Goal: Find specific page/section: Find specific page/section

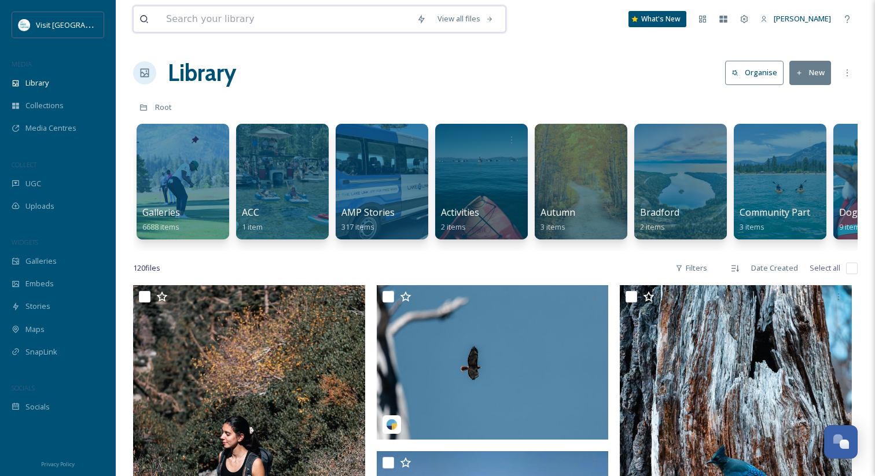
click at [219, 7] on input at bounding box center [285, 18] width 251 height 25
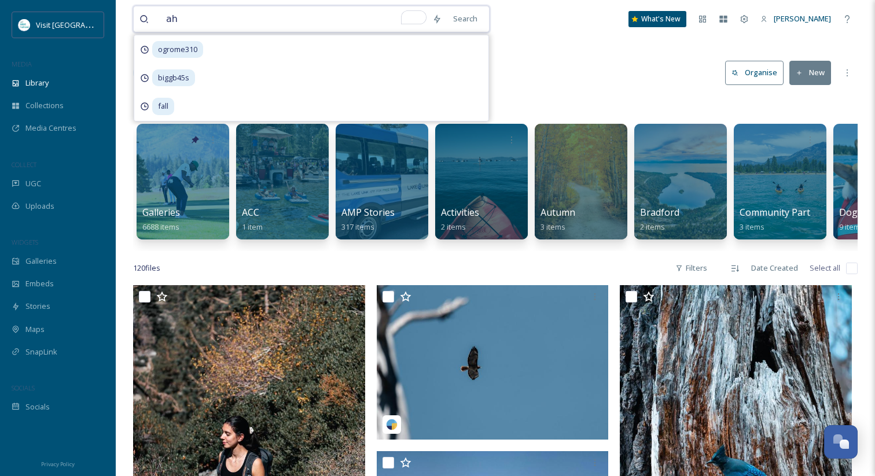
type input "a"
type input "tahoe knight monsters"
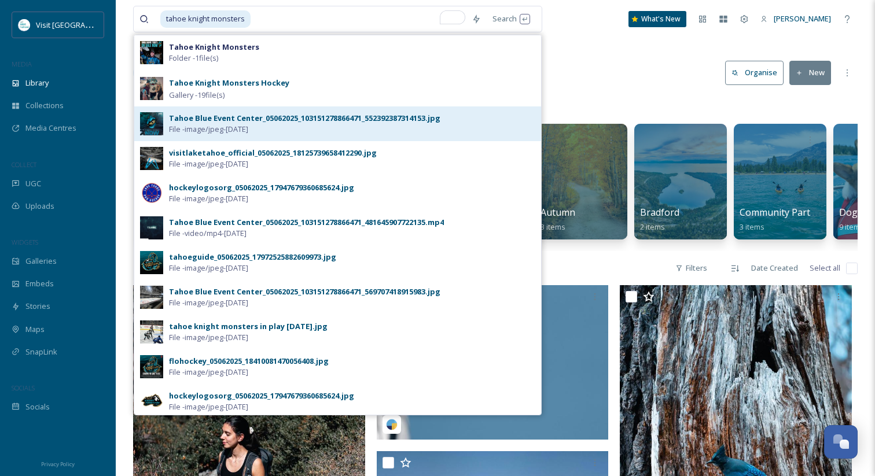
click at [156, 122] on img at bounding box center [151, 123] width 23 height 23
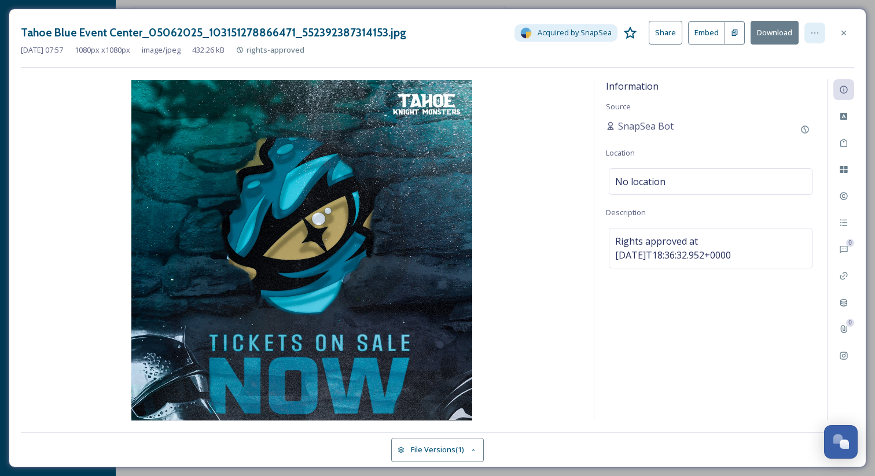
click at [818, 28] on icon at bounding box center [814, 32] width 9 height 9
click at [434, 189] on img at bounding box center [301, 250] width 561 height 341
click at [394, 202] on img at bounding box center [301, 250] width 561 height 341
click at [842, 35] on icon at bounding box center [843, 32] width 9 height 9
